Goal: Information Seeking & Learning: Learn about a topic

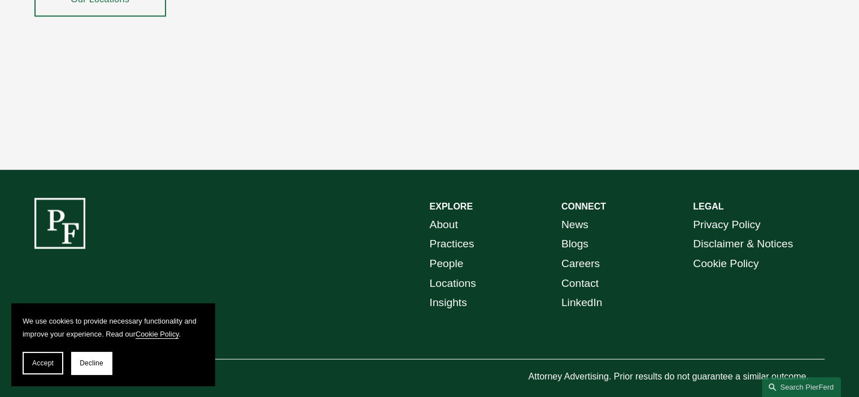
scroll to position [2078, 0]
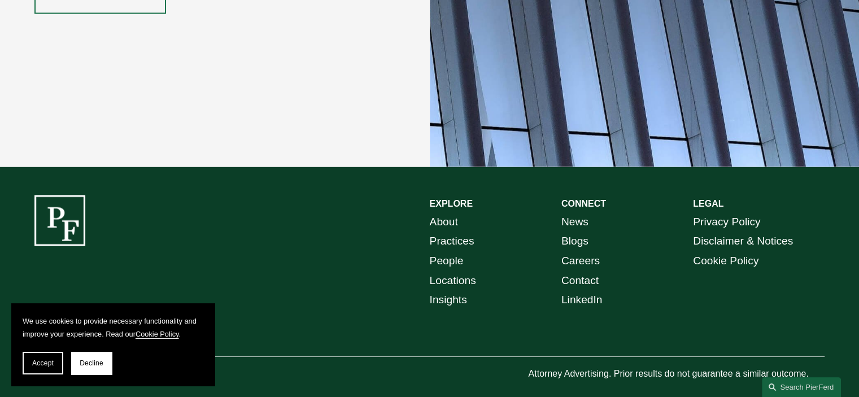
click at [457, 251] on link "People" at bounding box center [447, 261] width 34 height 20
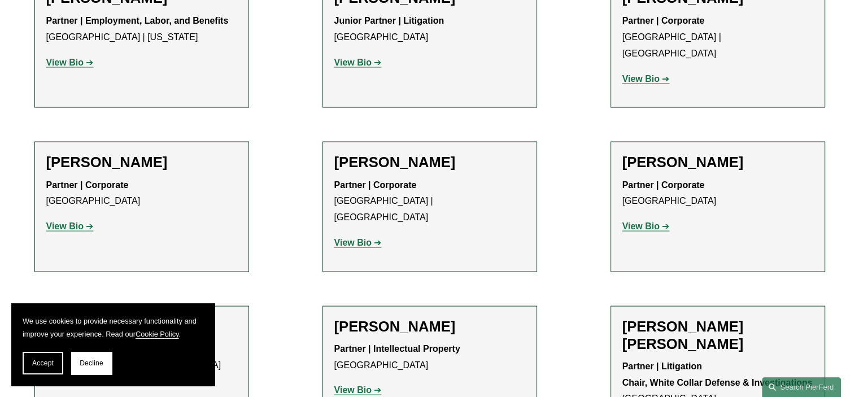
scroll to position [6442, 0]
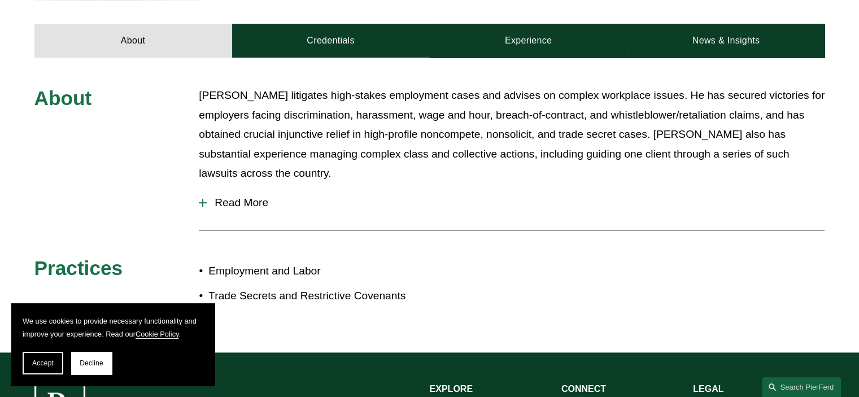
scroll to position [565, 0]
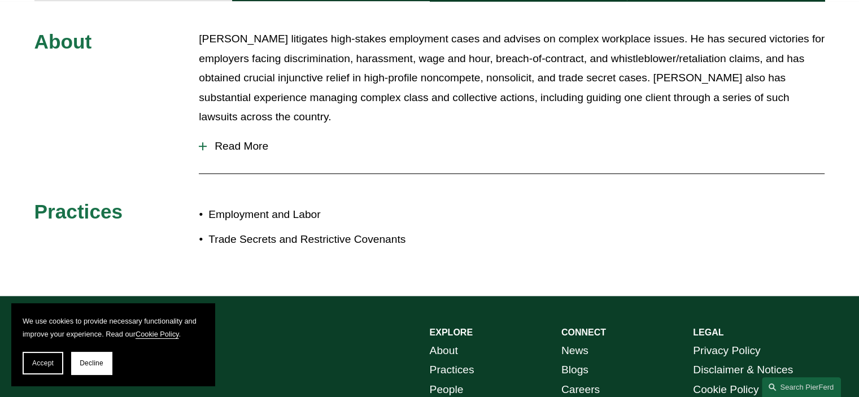
click at [251, 140] on span "Read More" at bounding box center [516, 146] width 618 height 12
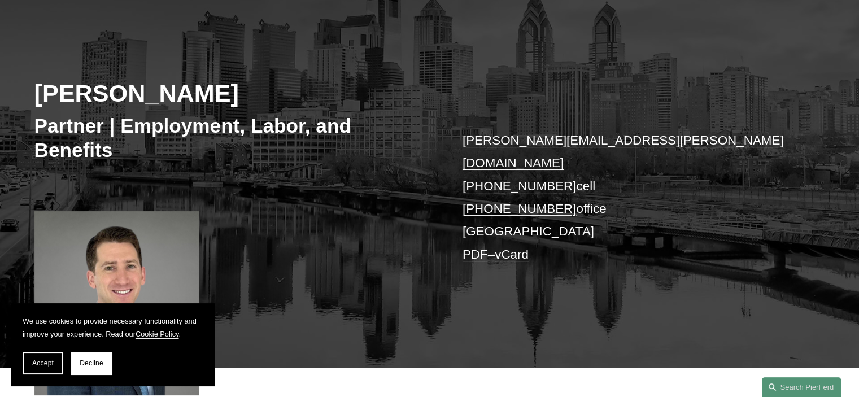
scroll to position [0, 0]
